Goal: Information Seeking & Learning: Learn about a topic

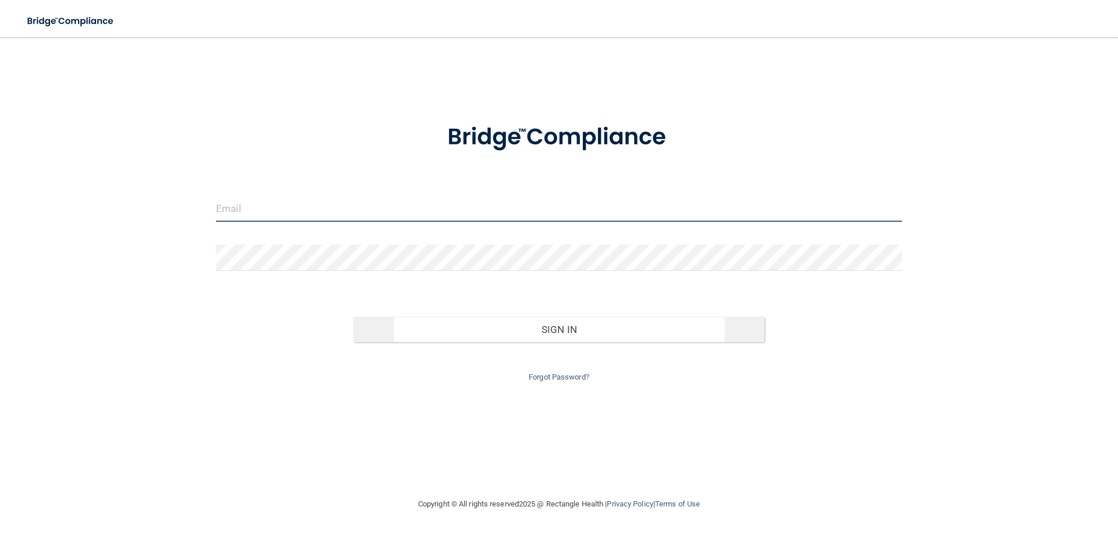
type input "[EMAIL_ADDRESS][DOMAIN_NAME]"
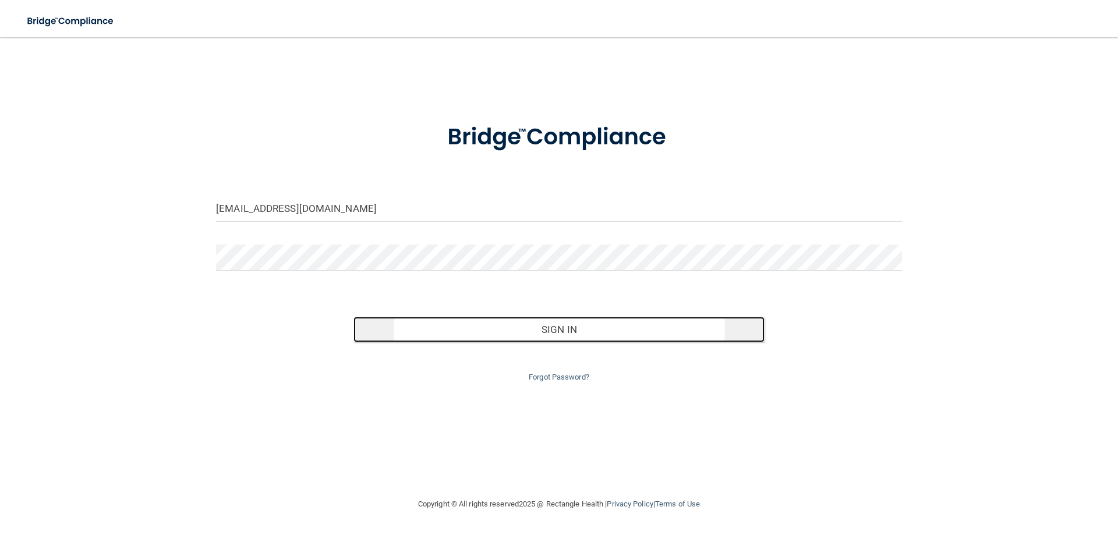
click at [504, 332] on button "Sign In" at bounding box center [559, 330] width 412 height 26
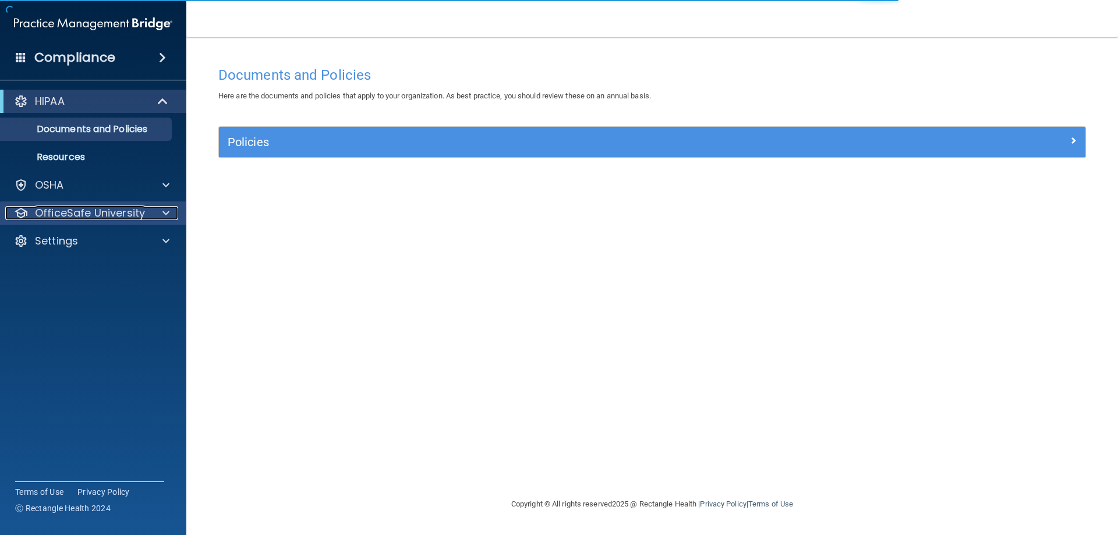
click at [151, 210] on div at bounding box center [164, 213] width 29 height 14
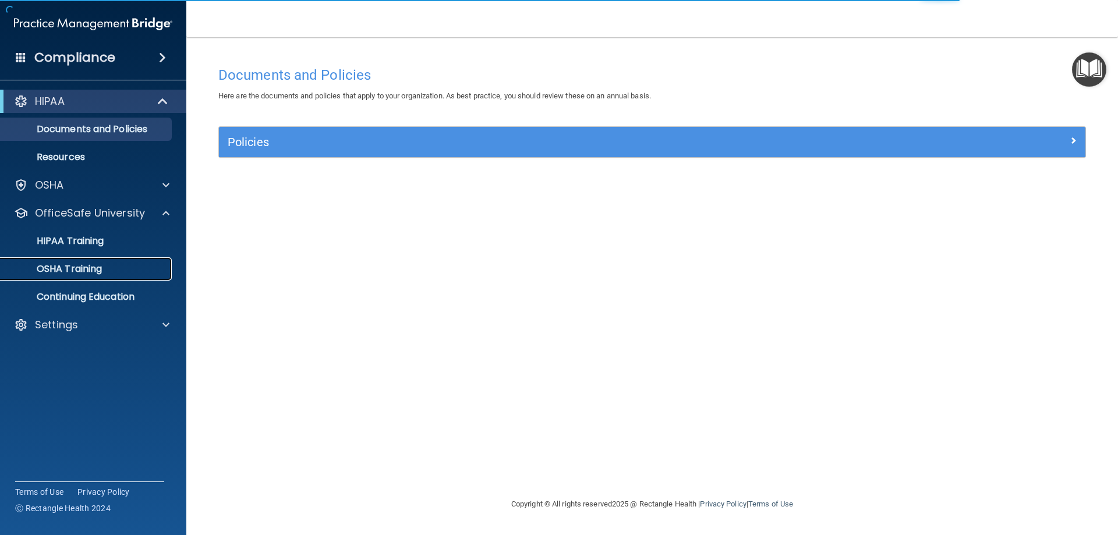
click at [126, 273] on div "OSHA Training" at bounding box center [87, 269] width 159 height 12
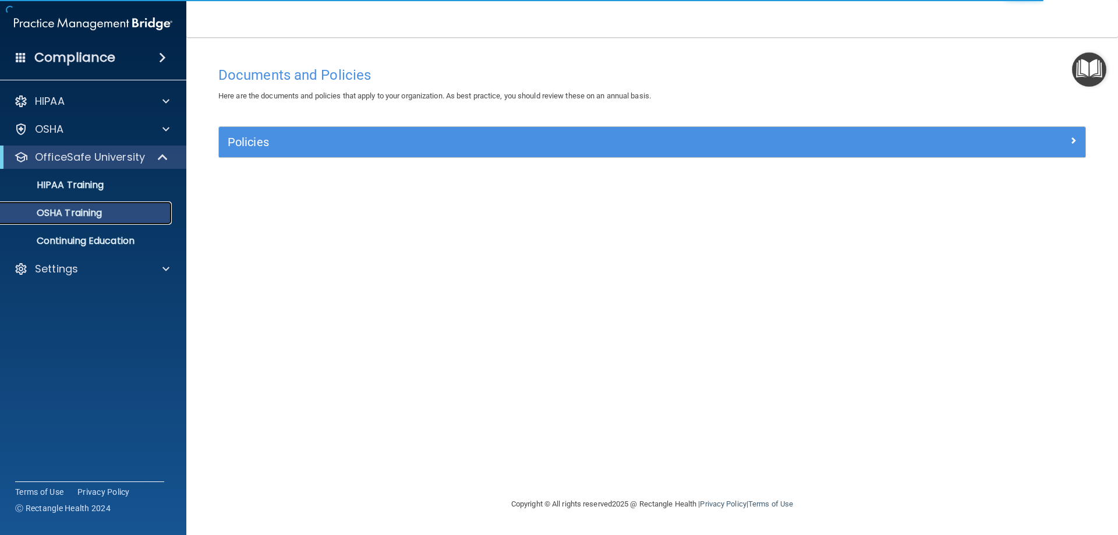
click at [89, 208] on p "OSHA Training" at bounding box center [55, 213] width 94 height 12
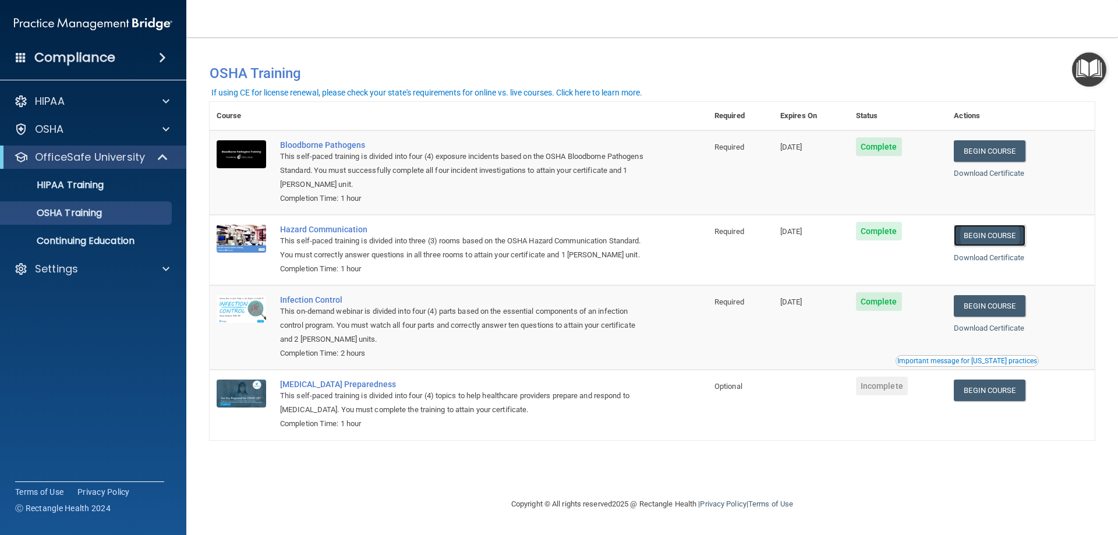
click at [1017, 238] on link "Begin Course" at bounding box center [989, 236] width 71 height 22
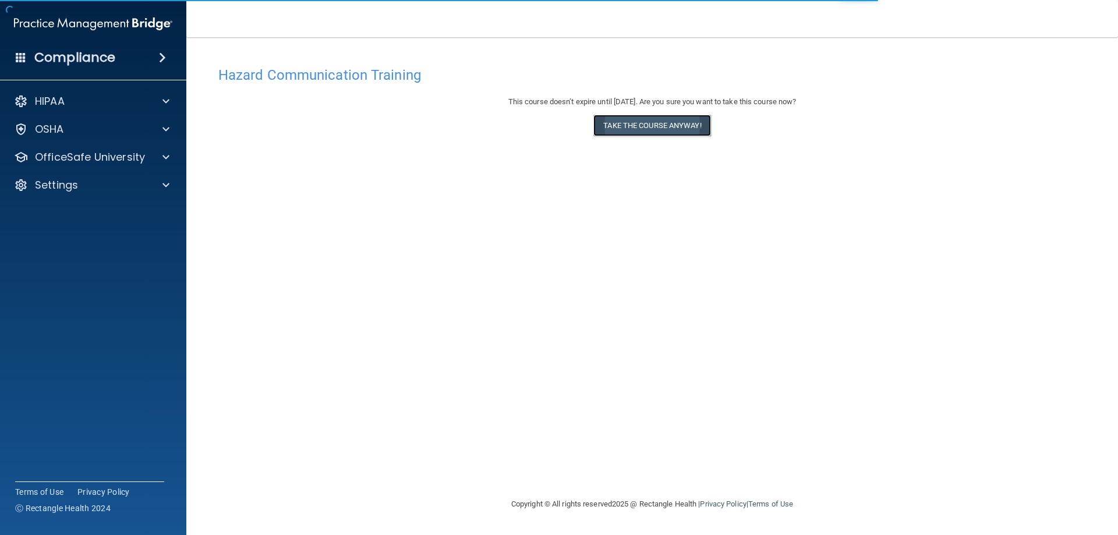
click at [602, 129] on button "Take the course anyway!" at bounding box center [651, 126] width 117 height 22
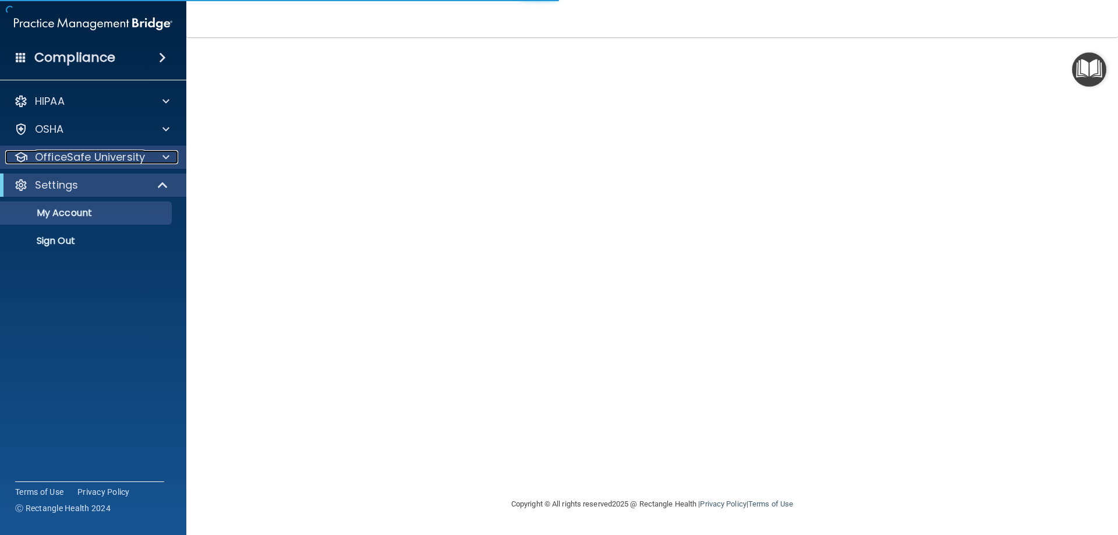
click at [162, 160] on span at bounding box center [165, 157] width 7 height 14
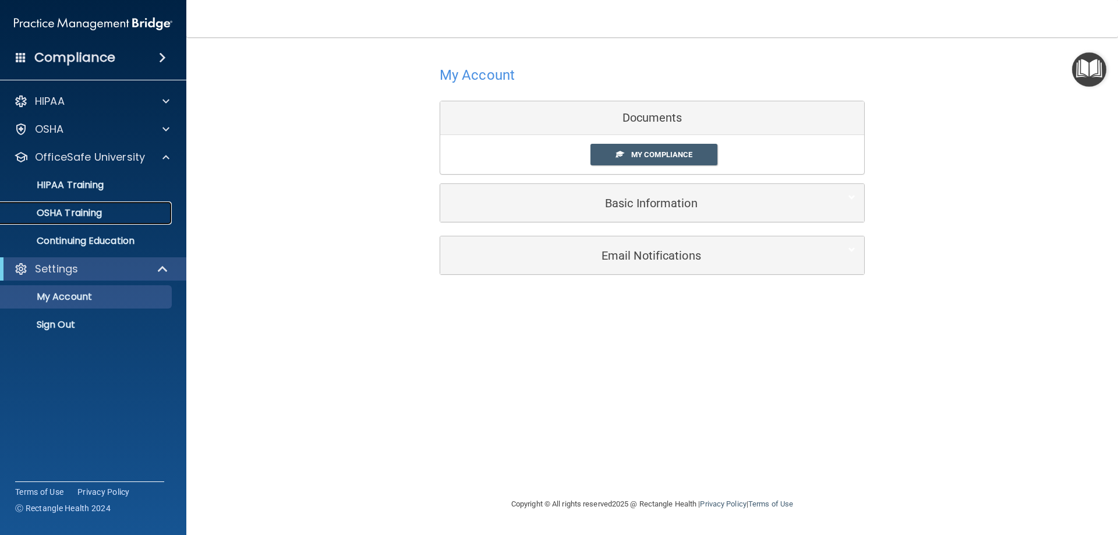
click at [69, 213] on p "OSHA Training" at bounding box center [55, 213] width 94 height 12
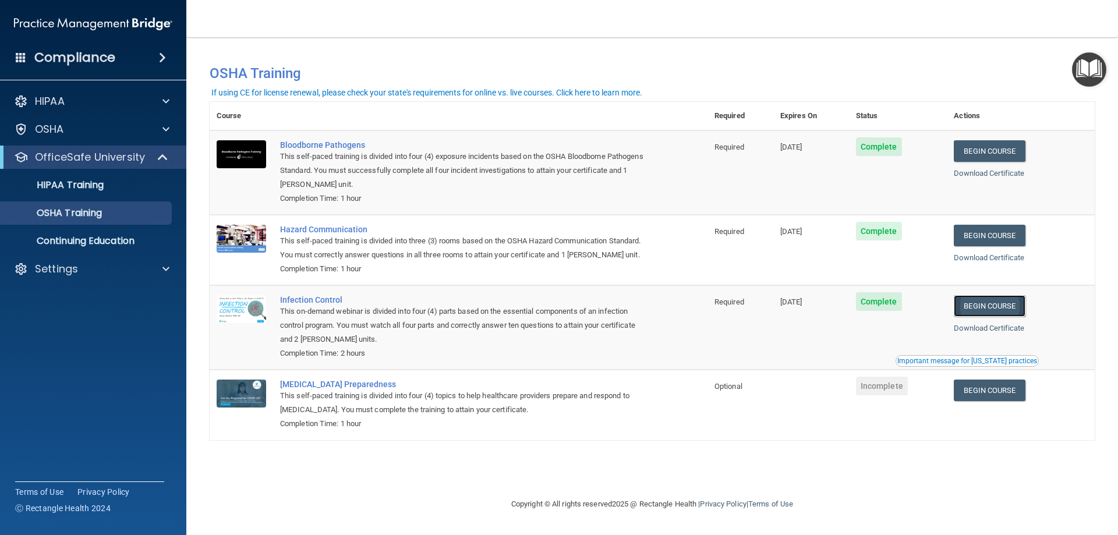
click at [990, 302] on link "Begin Course" at bounding box center [989, 306] width 71 height 22
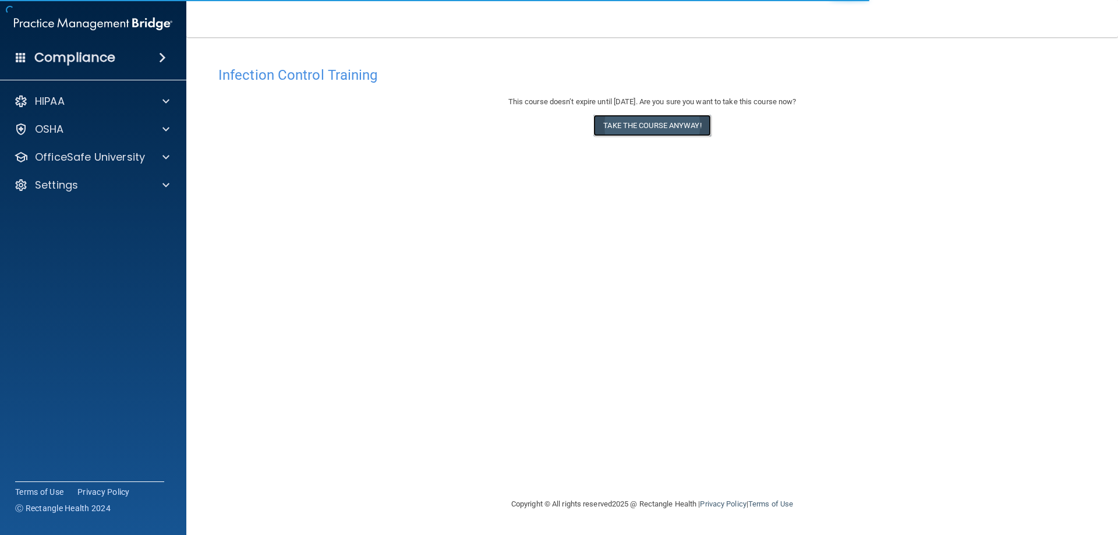
click at [613, 120] on button "Take the course anyway!" at bounding box center [651, 126] width 117 height 22
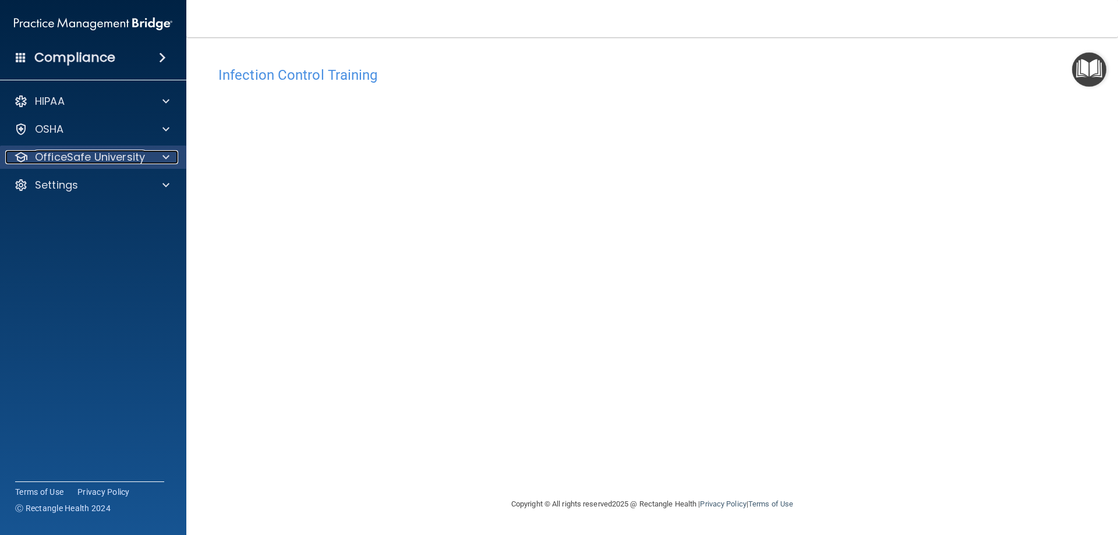
click at [63, 160] on p "OfficeSafe University" at bounding box center [90, 157] width 110 height 14
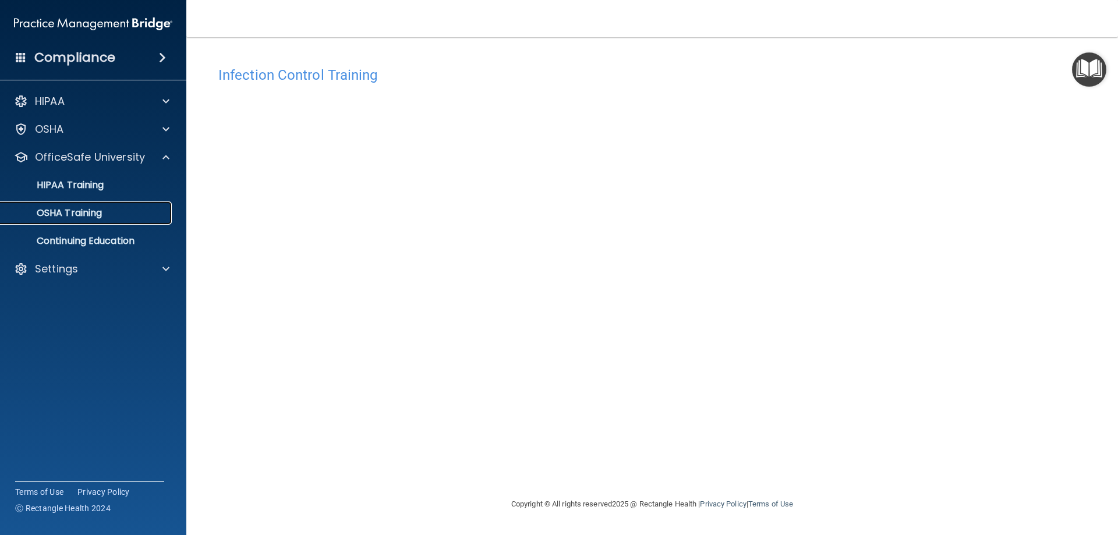
click at [66, 207] on p "OSHA Training" at bounding box center [55, 213] width 94 height 12
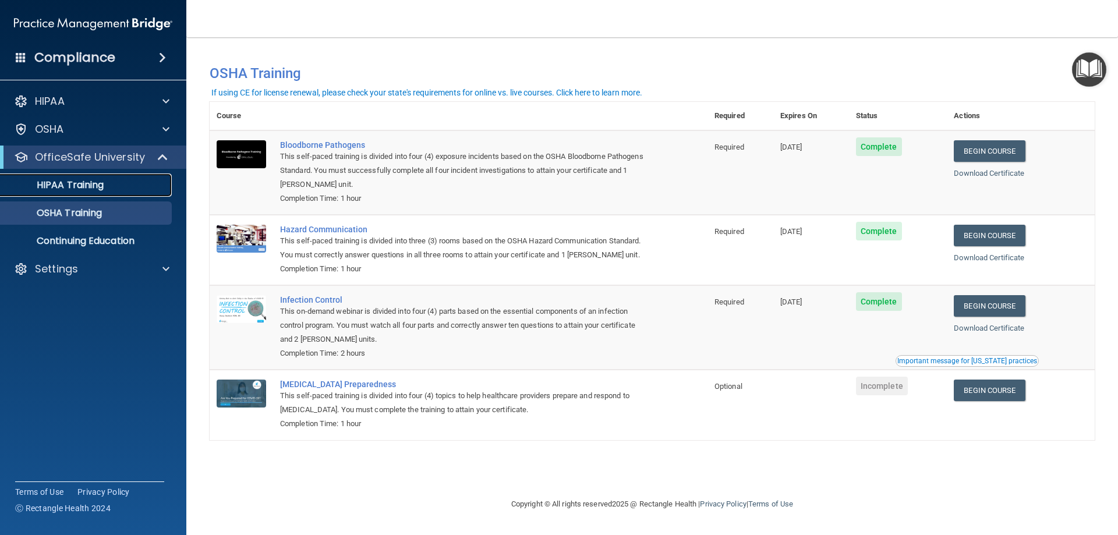
click at [67, 187] on p "HIPAA Training" at bounding box center [56, 185] width 96 height 12
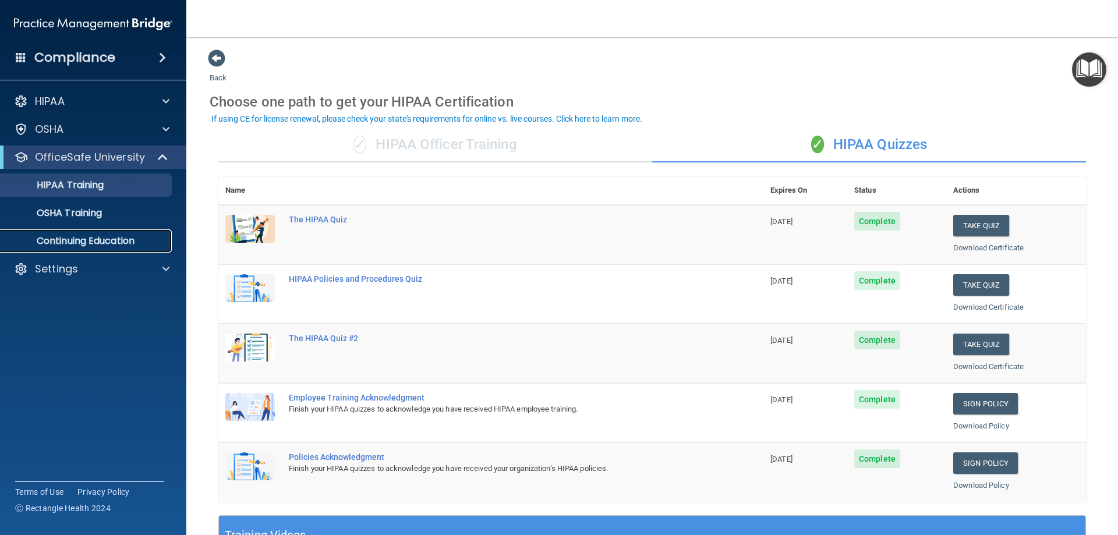
drag, startPoint x: 100, startPoint y: 252, endPoint x: 100, endPoint y: 245, distance: 6.4
click at [101, 252] on link "Continuing Education" at bounding box center [79, 240] width 183 height 23
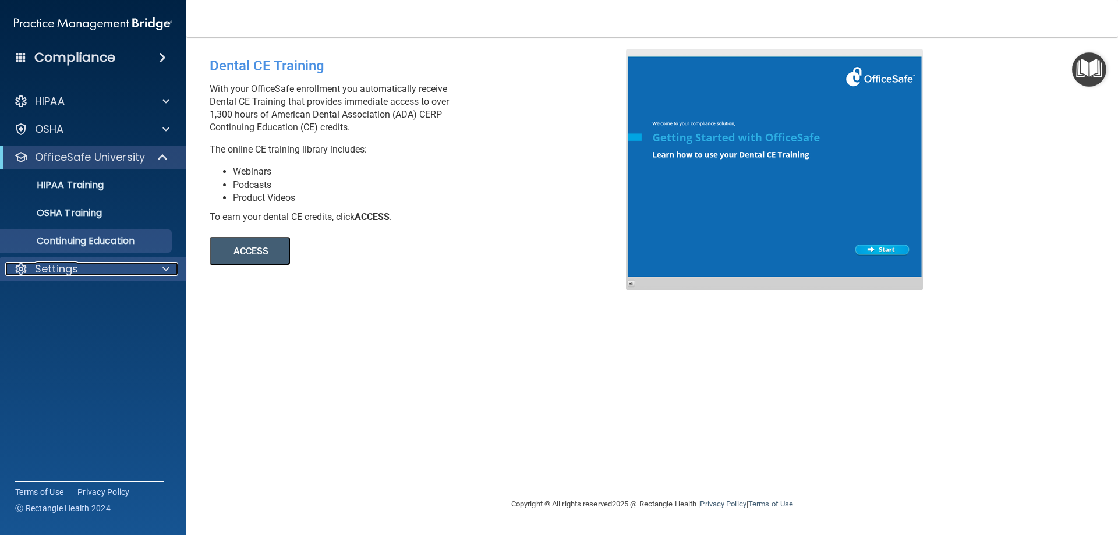
click at [5, 276] on div "Settings" at bounding box center [93, 268] width 187 height 23
click at [161, 268] on div at bounding box center [164, 269] width 29 height 14
click at [44, 334] on link "Sign Out" at bounding box center [79, 324] width 183 height 23
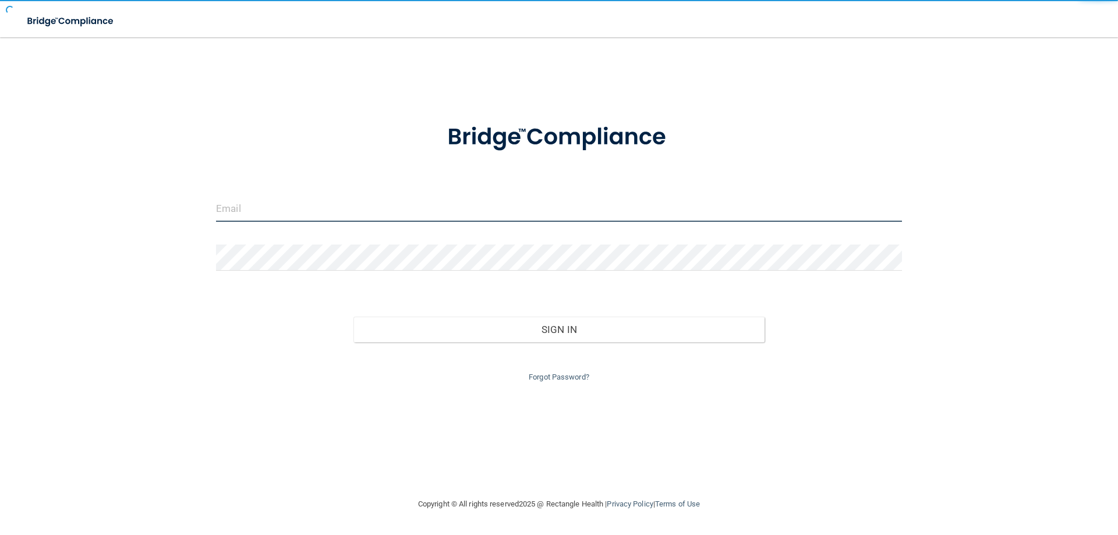
type input "[EMAIL_ADDRESS][DOMAIN_NAME]"
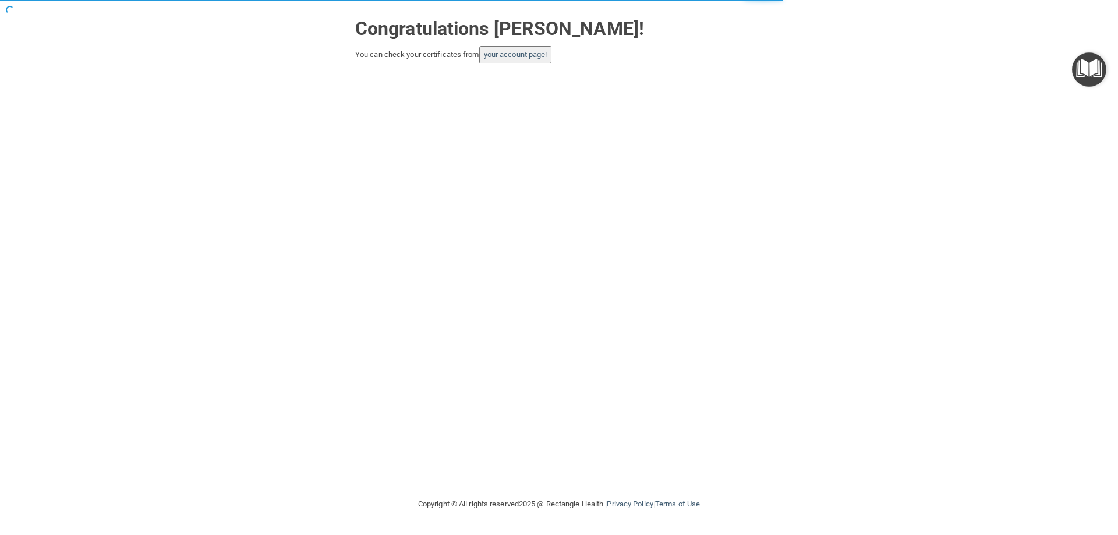
click at [528, 66] on div "Congratulations [PERSON_NAME]! You can check your certificates from your accoun…" at bounding box center [558, 249] width 1071 height 474
click at [526, 56] on link "your account page!" at bounding box center [515, 54] width 63 height 9
